Goal: Information Seeking & Learning: Learn about a topic

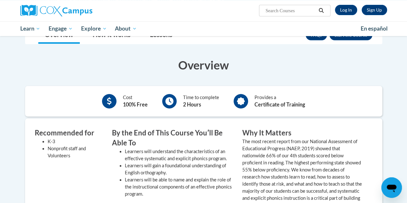
scroll to position [96, 0]
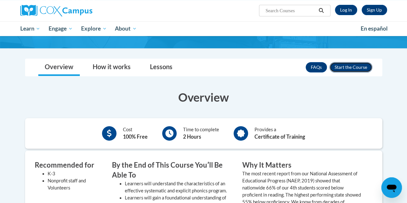
click at [367, 70] on button "Enroll" at bounding box center [350, 67] width 43 height 10
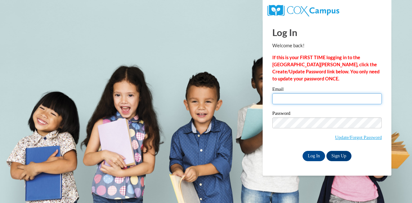
click at [340, 102] on input "Email" at bounding box center [326, 98] width 109 height 11
type input "smewing@my.waketech.edu"
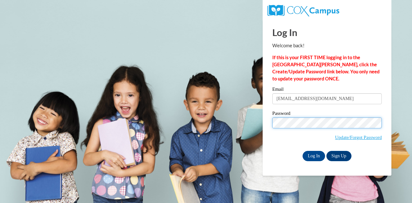
click at [302, 151] on input "Log In" at bounding box center [313, 156] width 23 height 10
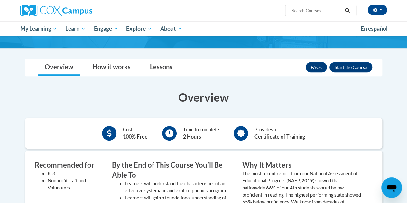
scroll to position [64, 0]
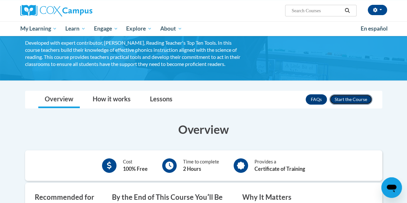
click at [363, 100] on button "Enroll" at bounding box center [350, 99] width 43 height 10
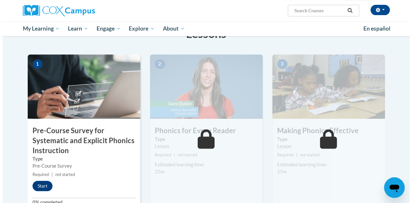
scroll to position [161, 0]
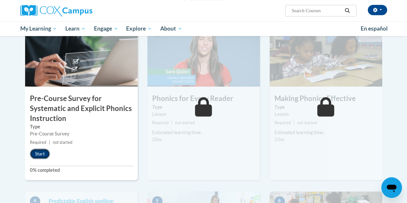
click at [44, 152] on button "Start" at bounding box center [40, 154] width 20 height 10
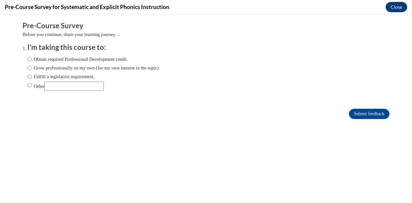
scroll to position [0, 0]
click at [62, 60] on label "Obtain required Professional Development credit." at bounding box center [77, 59] width 100 height 7
click at [32, 60] on input "Obtain required Professional Development credit." at bounding box center [29, 59] width 4 height 7
radio input "true"
click at [378, 117] on input "Submit feedback" at bounding box center [369, 114] width 41 height 10
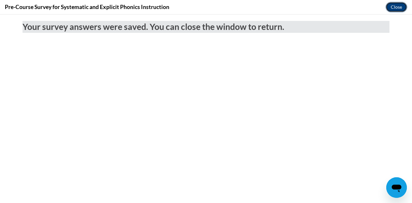
click at [398, 10] on button "Close" at bounding box center [396, 7] width 22 height 10
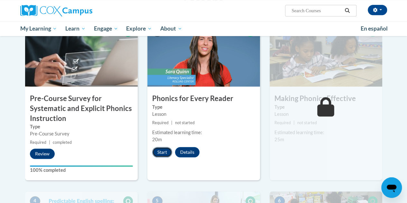
click at [162, 151] on button "Start" at bounding box center [162, 152] width 20 height 10
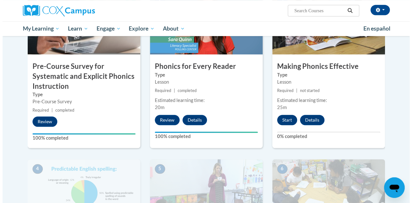
scroll to position [161, 0]
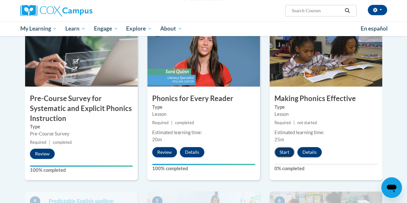
click at [285, 148] on button "Start" at bounding box center [284, 152] width 20 height 10
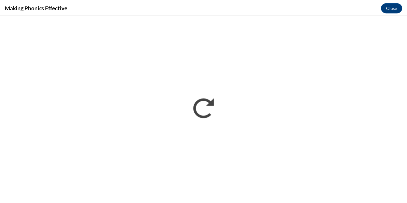
scroll to position [0, 0]
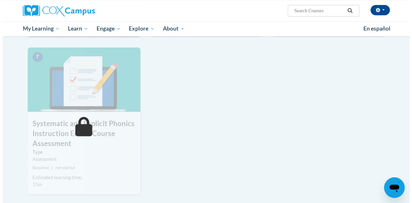
scroll to position [418, 0]
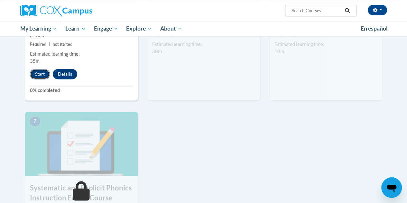
click at [39, 70] on button "Start" at bounding box center [40, 74] width 20 height 10
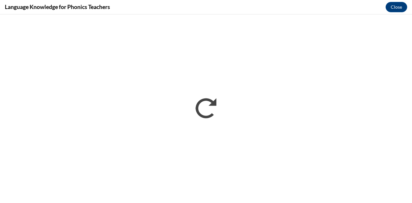
scroll to position [0, 0]
